Goal: Check status: Check status

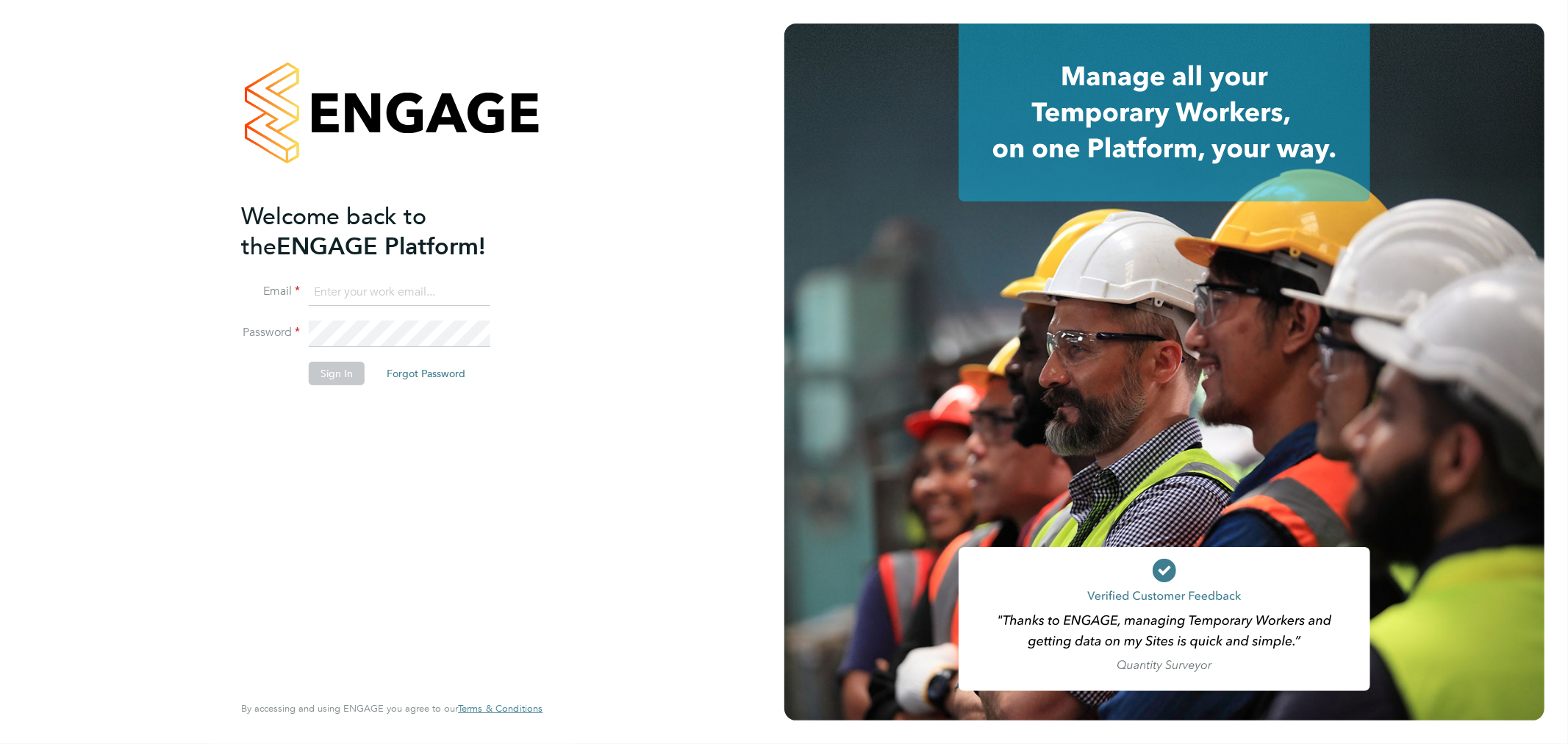
type input "[EMAIL_ADDRESS][DOMAIN_NAME]"
click at [328, 373] on button "Sign In" at bounding box center [336, 373] width 56 height 24
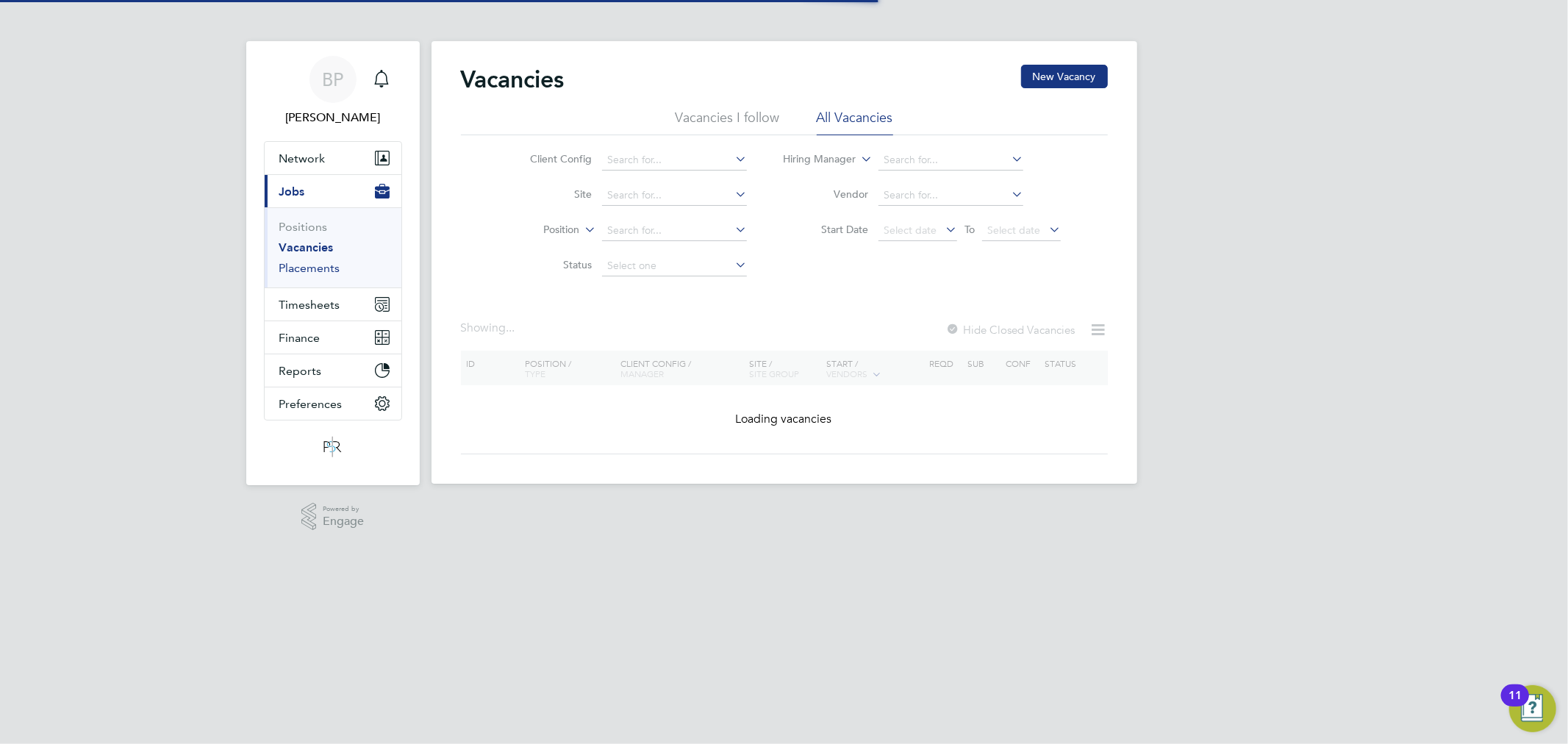
click at [322, 265] on link "Placements" at bounding box center [309, 268] width 61 height 14
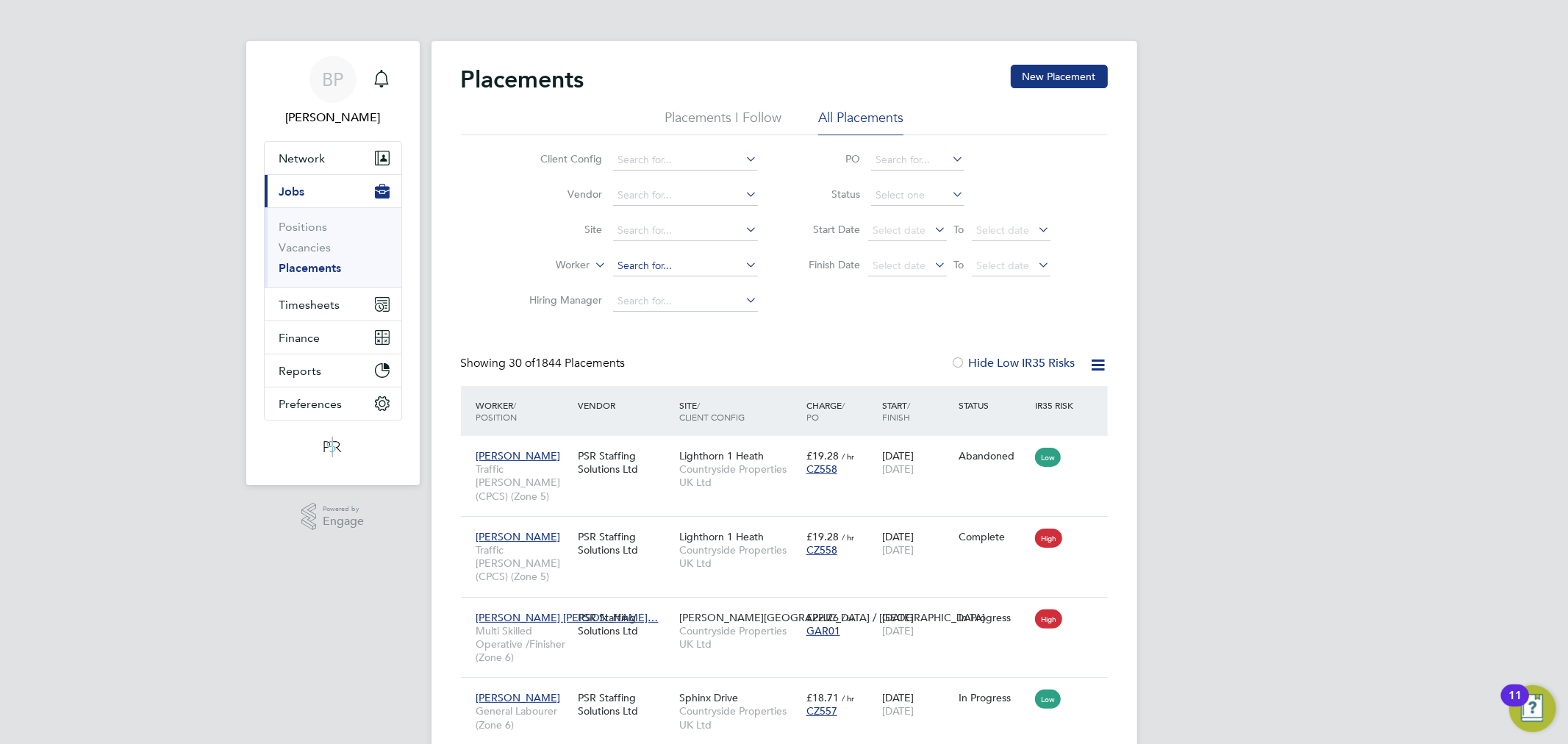
click at [642, 259] on input at bounding box center [686, 266] width 145 height 21
click at [677, 284] on li "[PERSON_NAME]" at bounding box center [685, 286] width 146 height 20
type input "[PERSON_NAME]"
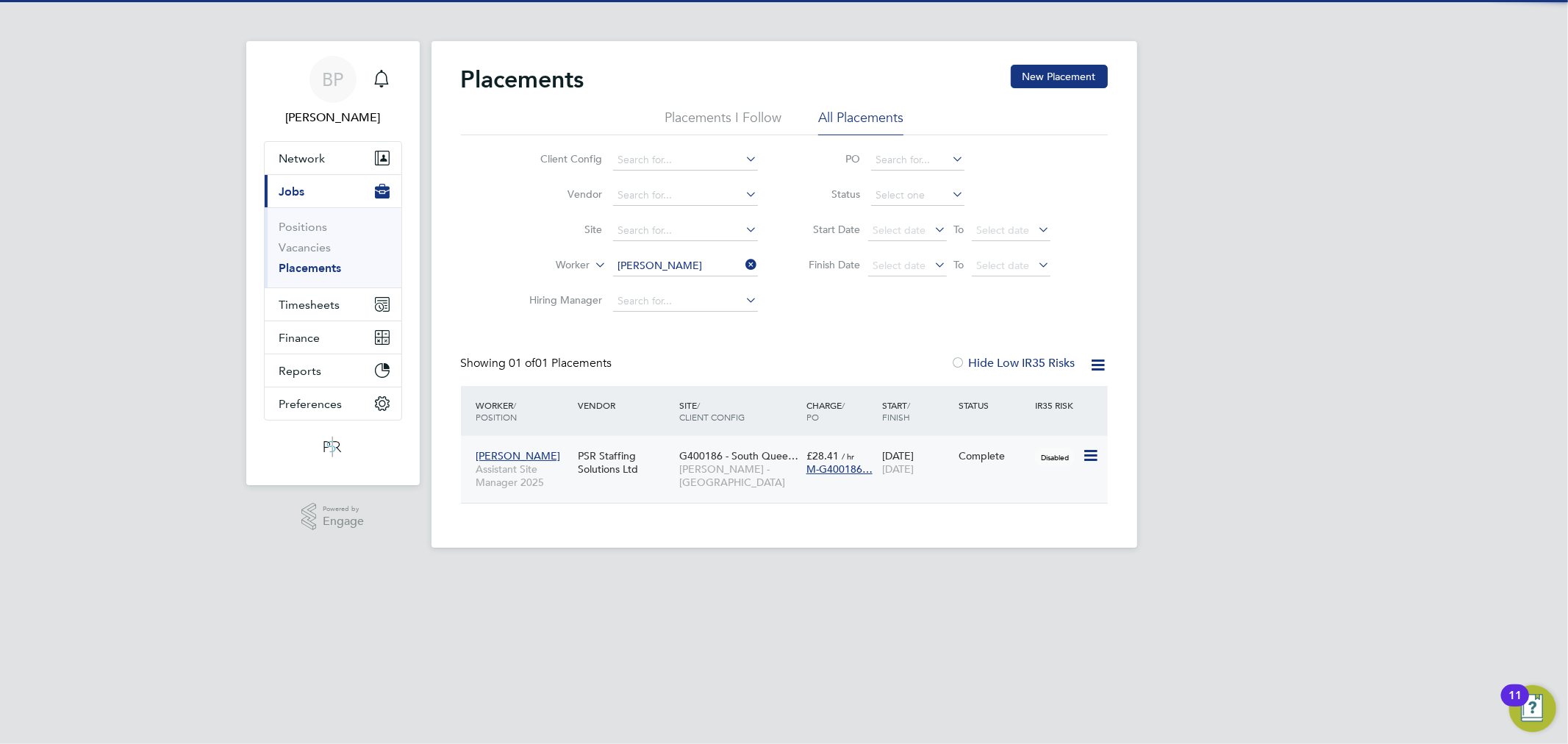
click at [918, 485] on div "[PERSON_NAME] Assistant Site Manager 2025 PSR Staffing Solutions Ltd G400186 - …" at bounding box center [784, 469] width 647 height 67
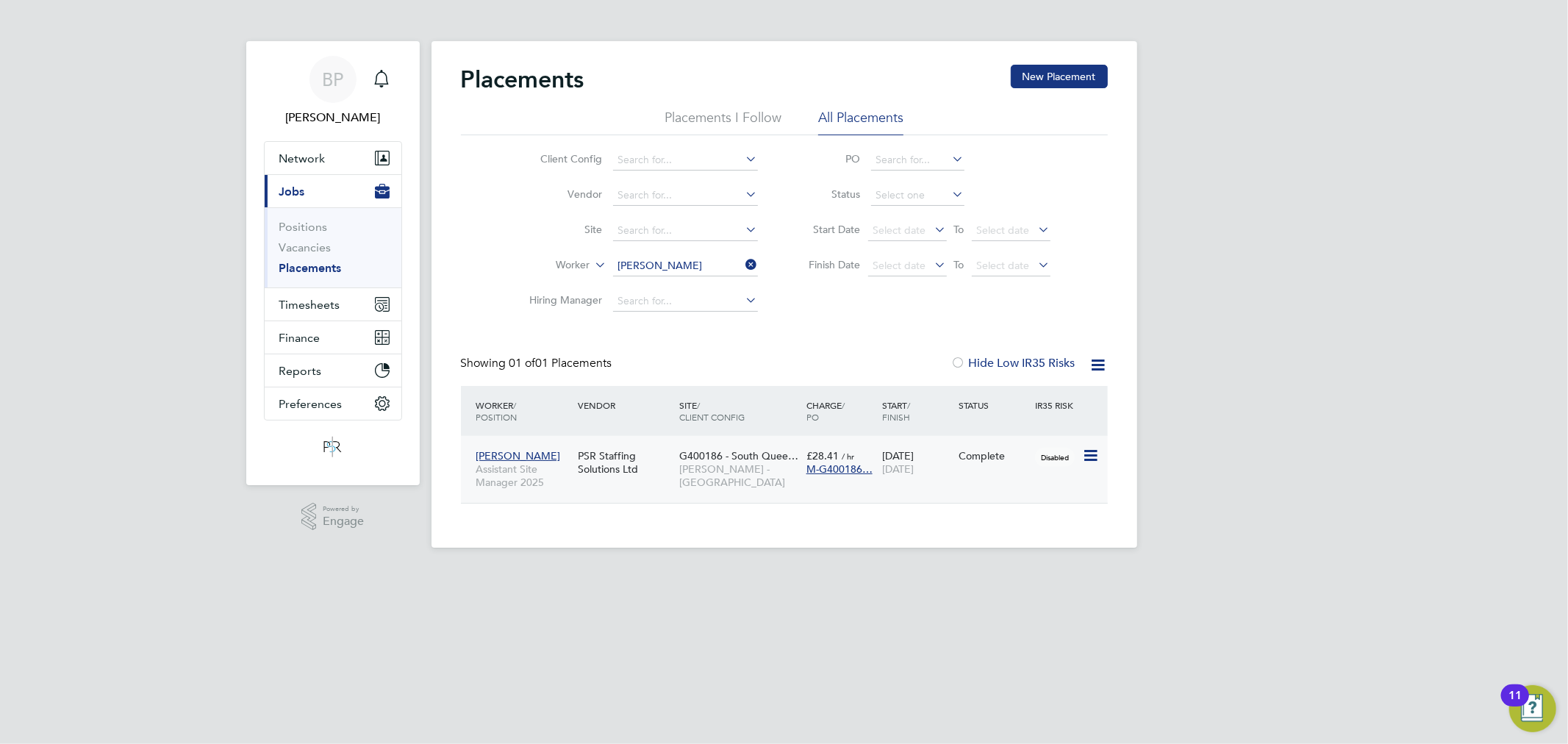
click at [1084, 452] on icon at bounding box center [1089, 455] width 15 height 18
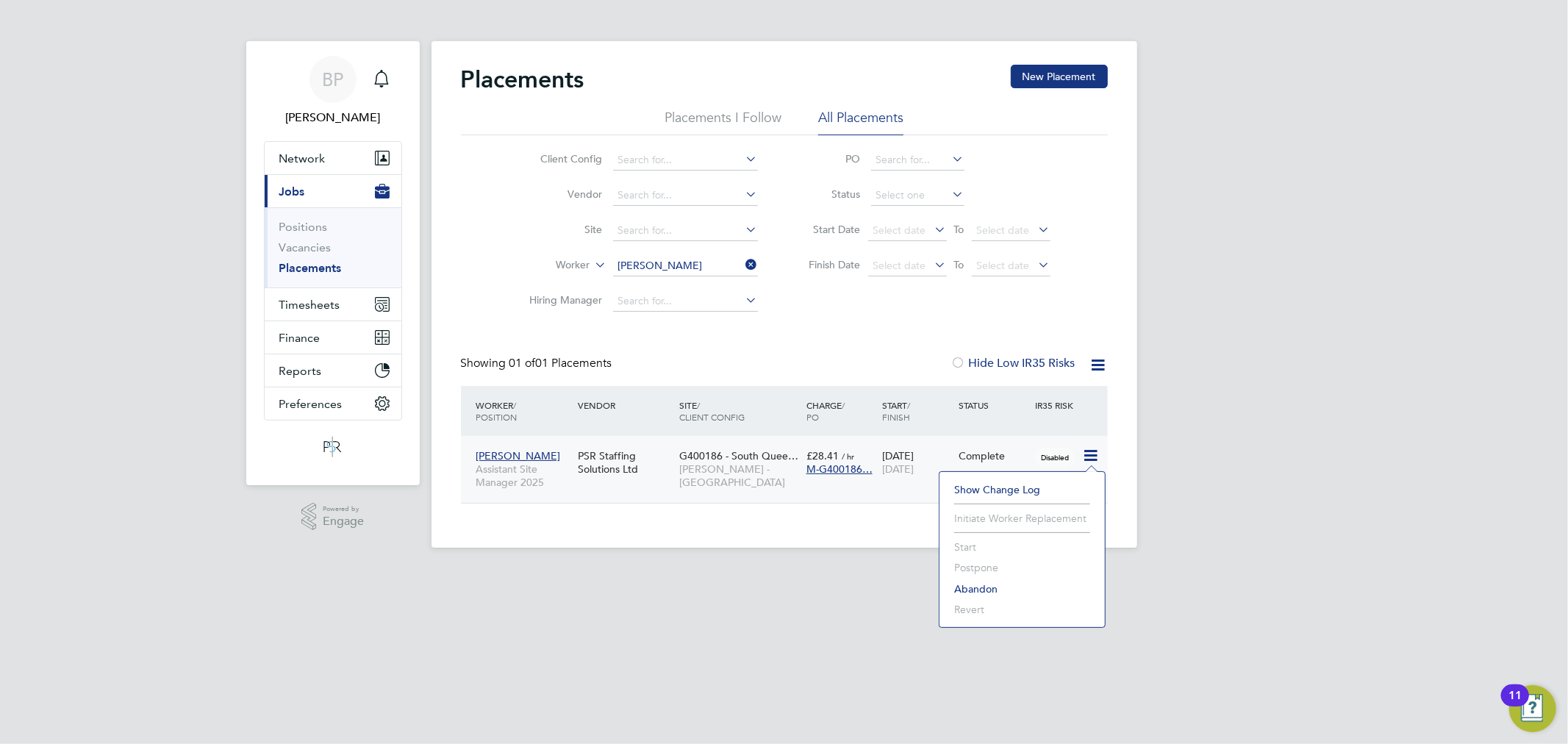
click at [1002, 486] on li "Show change log" at bounding box center [1023, 489] width 151 height 21
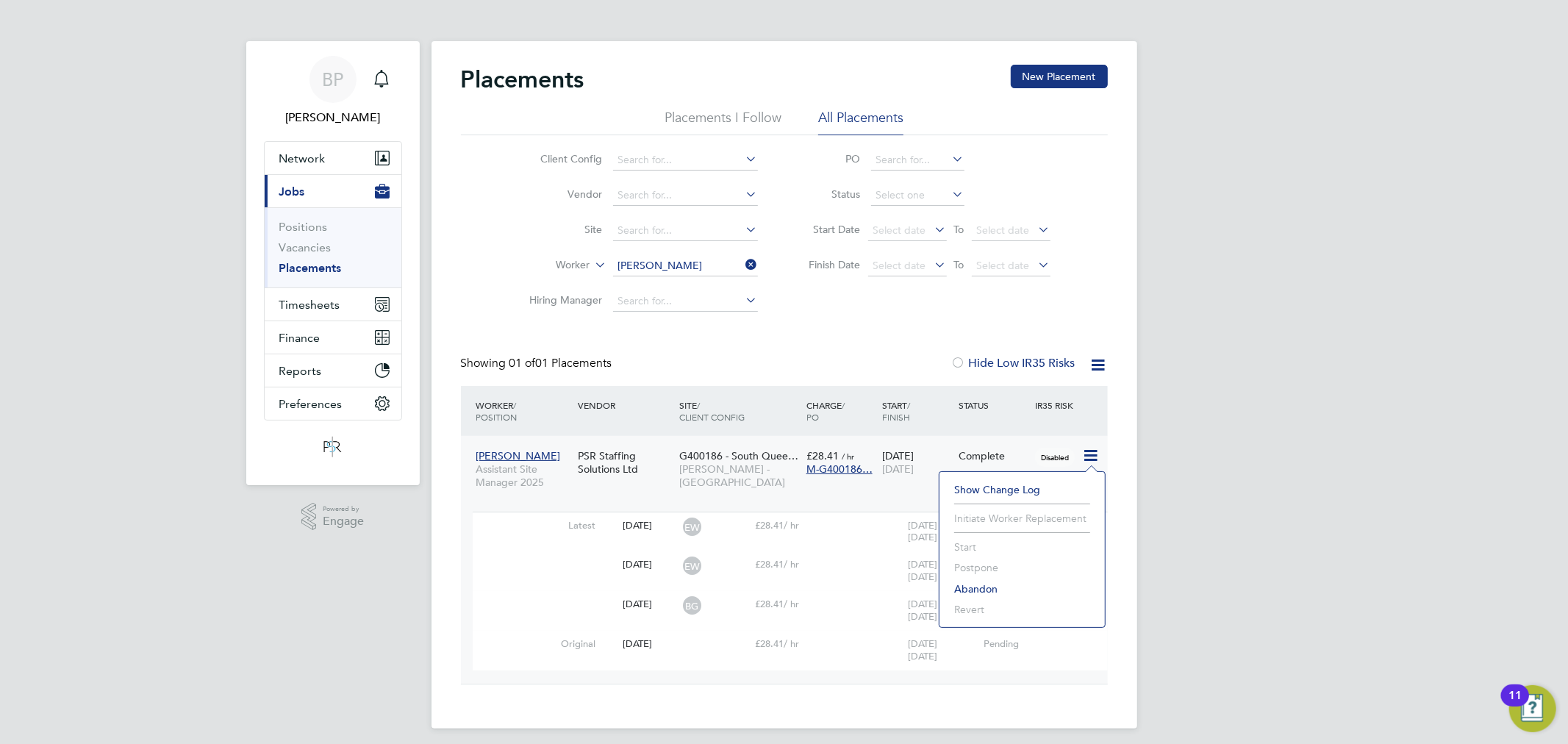
click at [752, 452] on span "G400186 - South Quee…" at bounding box center [739, 455] width 119 height 13
